Goal: Information Seeking & Learning: Learn about a topic

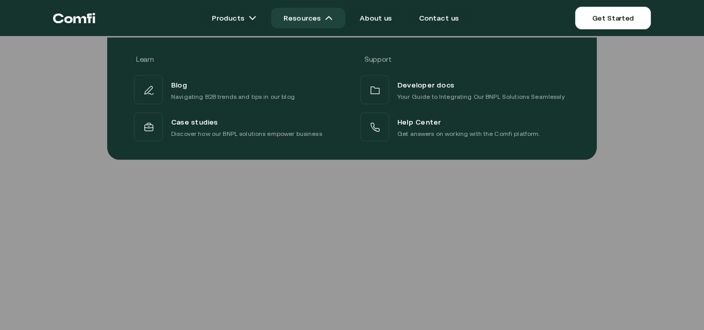
click at [326, 19] on link "Resources" at bounding box center [308, 18] width 74 height 21
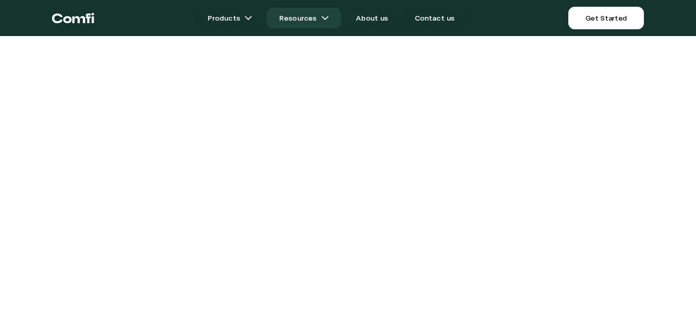
click at [326, 19] on img at bounding box center [325, 18] width 8 height 8
click at [319, 16] on link "Resources" at bounding box center [304, 18] width 74 height 21
click at [326, 16] on img at bounding box center [325, 18] width 8 height 8
click at [333, 21] on link "Resources" at bounding box center [304, 18] width 74 height 21
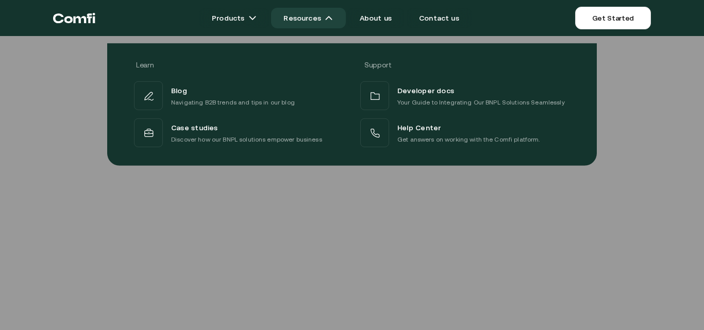
click at [326, 16] on link "Resources" at bounding box center [308, 18] width 74 height 21
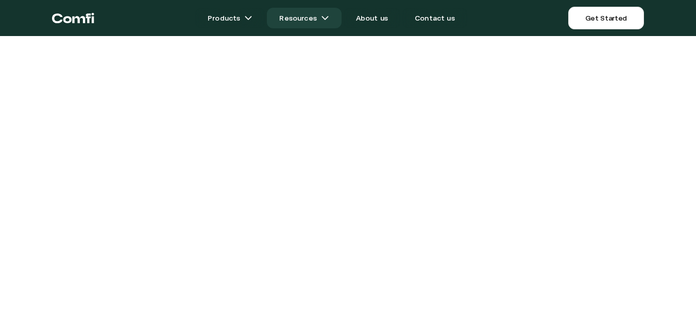
click at [328, 16] on img at bounding box center [325, 18] width 8 height 8
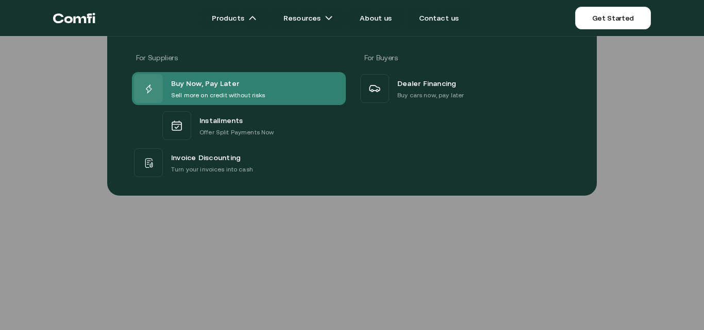
click at [221, 88] on span "Buy Now, Pay Later" at bounding box center [205, 83] width 68 height 13
